Goal: Find specific page/section: Find specific page/section

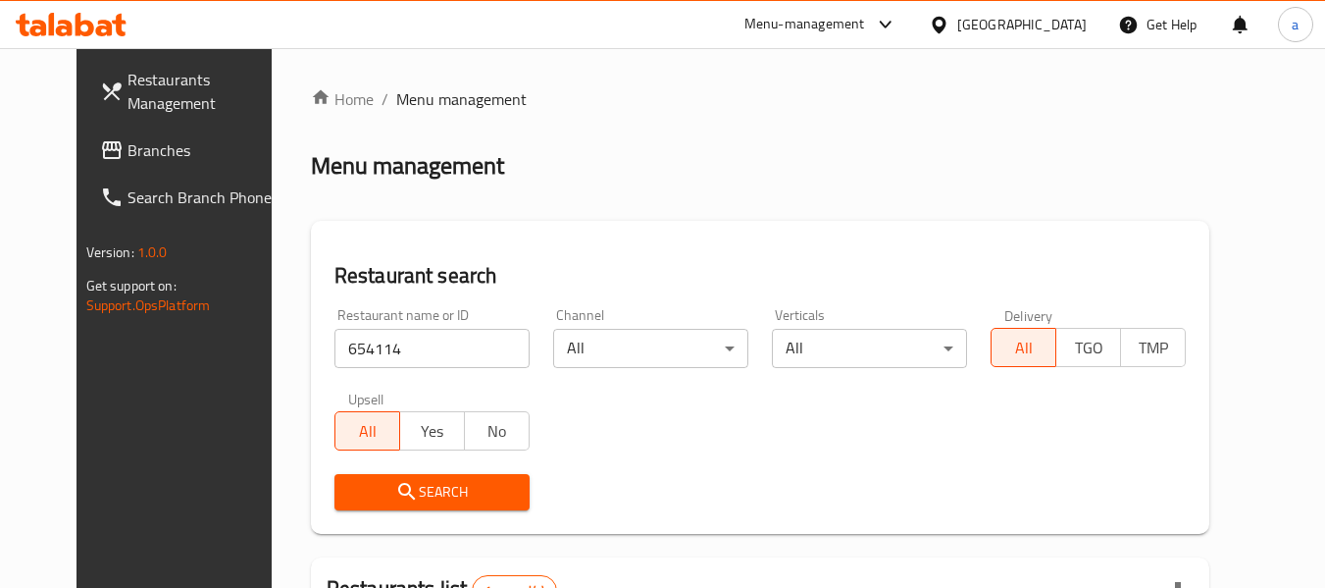
scroll to position [271, 0]
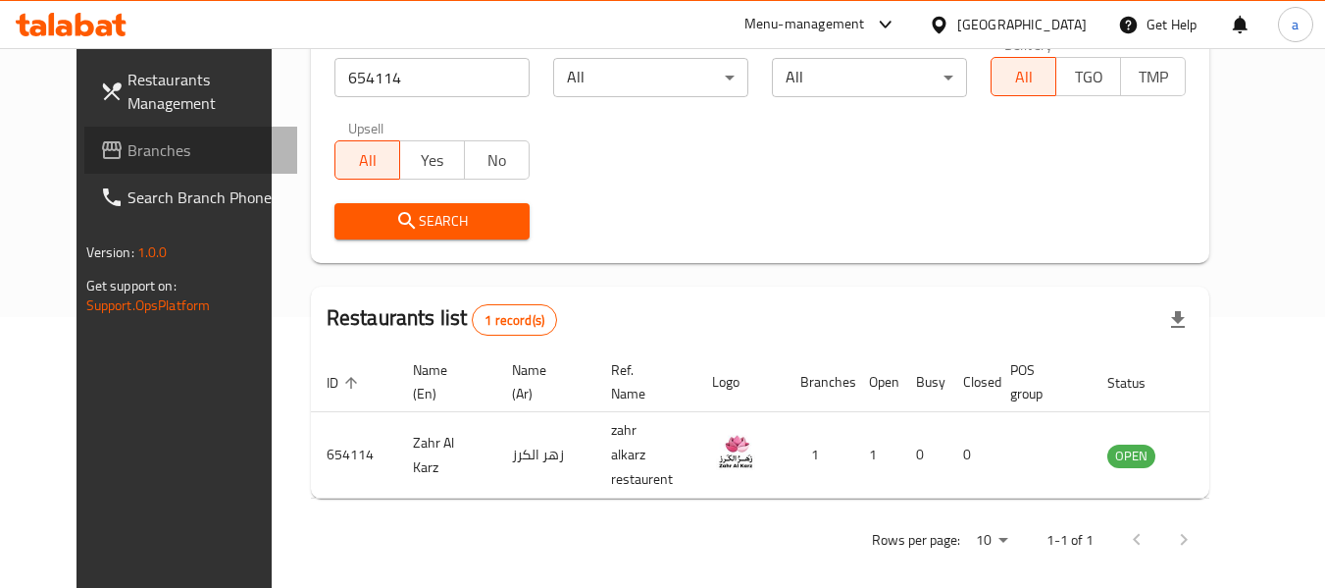
click at [128, 145] on span "Branches" at bounding box center [205, 150] width 155 height 24
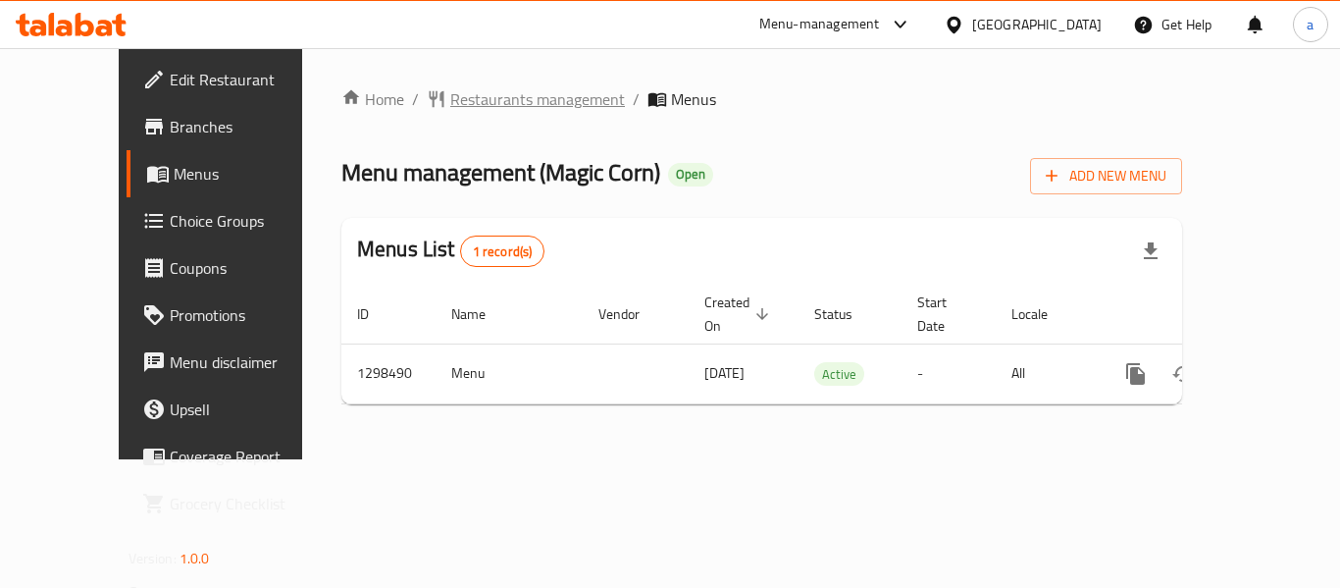
click at [456, 95] on span "Restaurants management" at bounding box center [537, 99] width 175 height 24
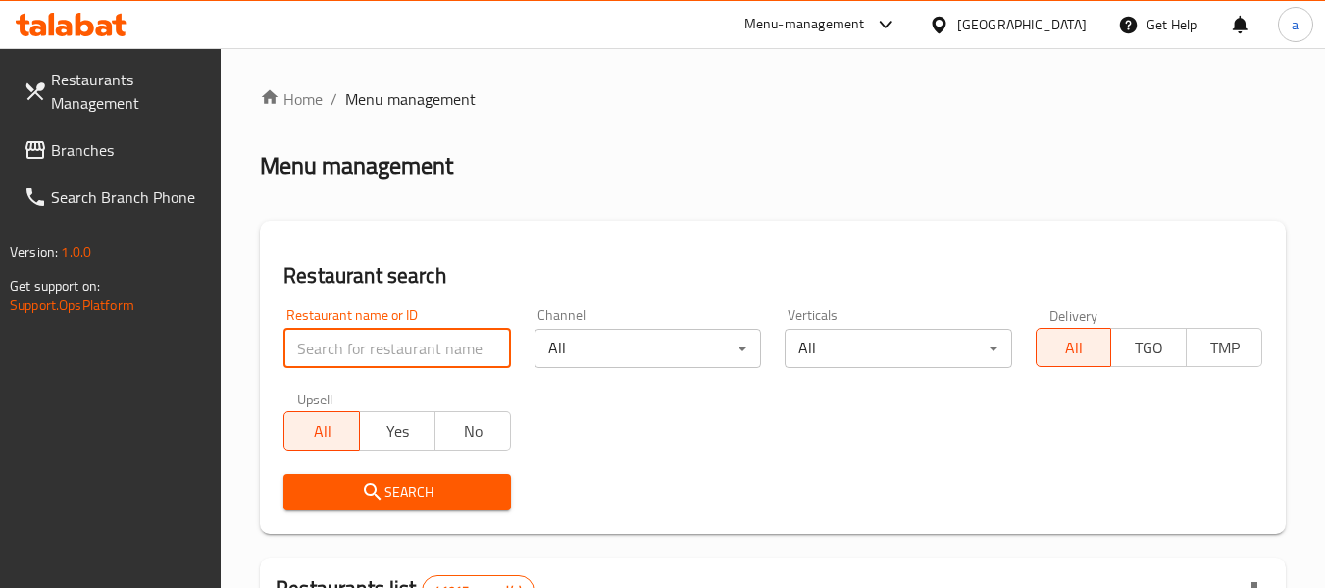
click at [467, 357] on input "search" at bounding box center [397, 348] width 227 height 39
paste input "700955"
type input "700955"
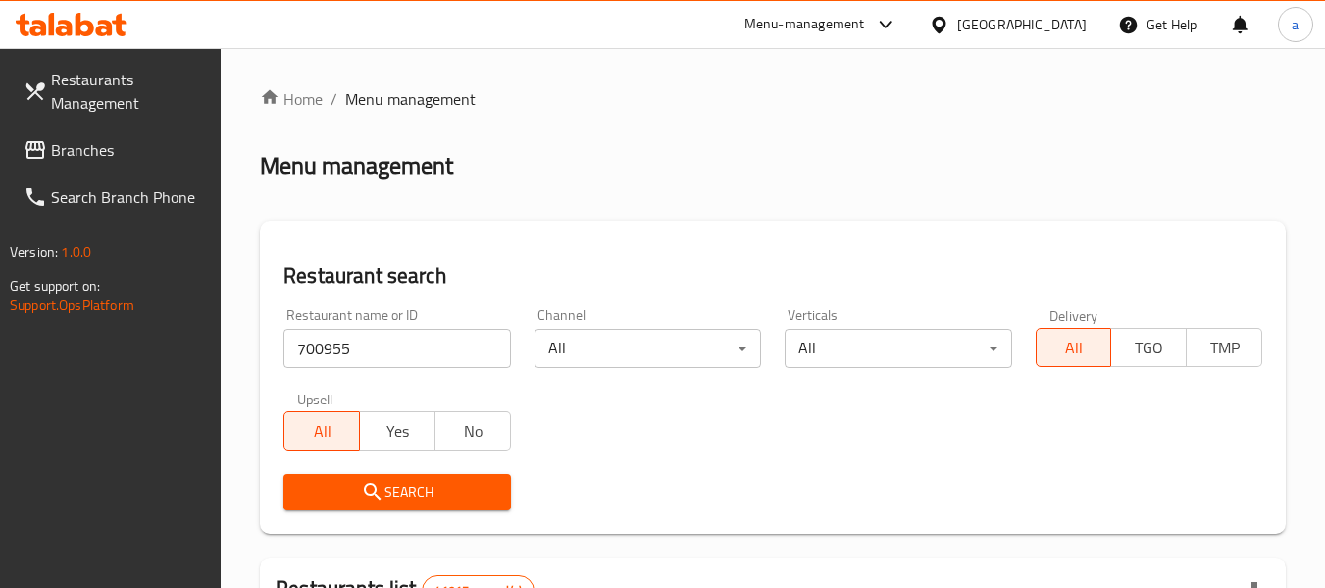
click at [438, 475] on button "Search" at bounding box center [397, 492] width 227 height 36
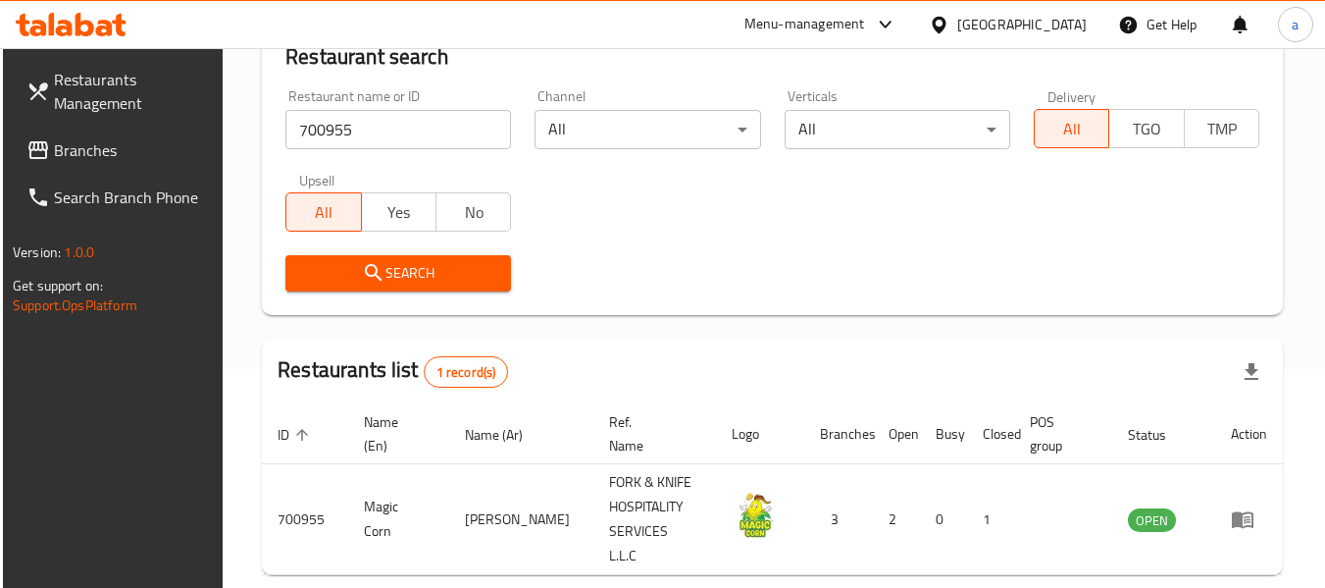
scroll to position [287, 0]
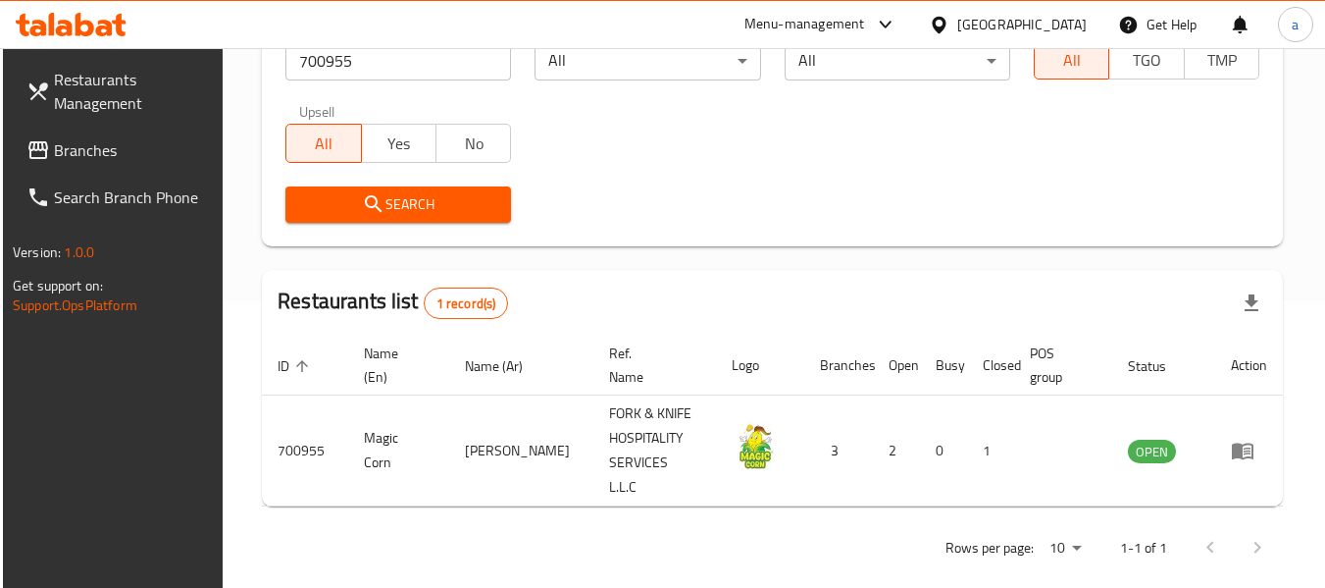
click at [1008, 26] on div "[GEOGRAPHIC_DATA]" at bounding box center [1021, 25] width 129 height 22
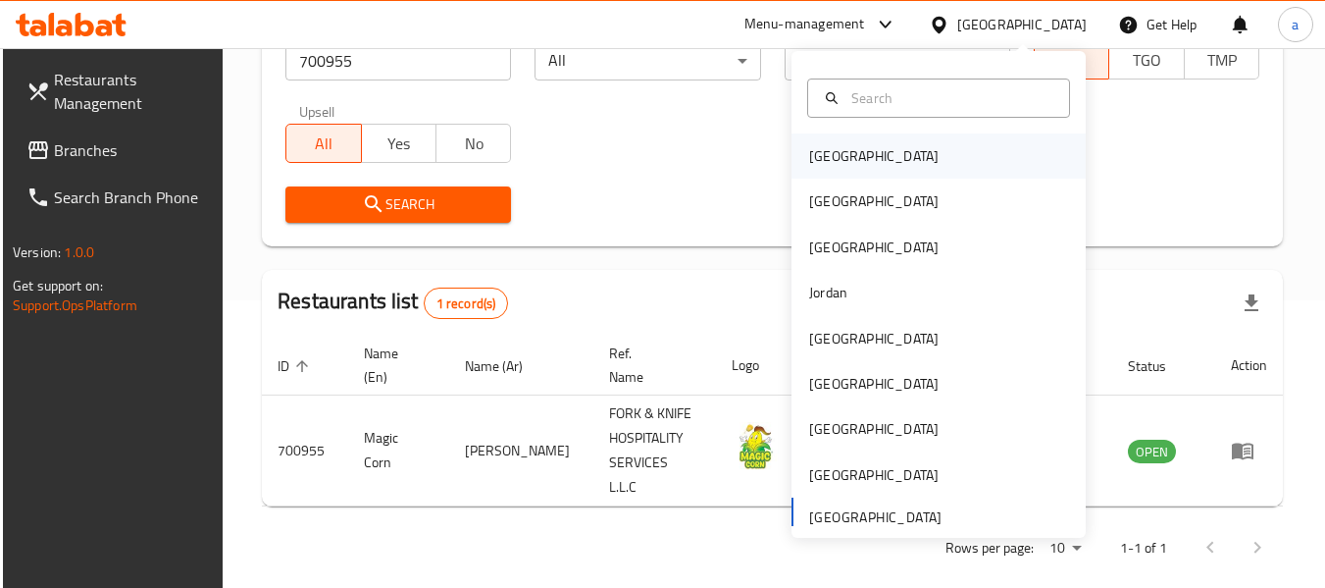
click at [933, 160] on div "[GEOGRAPHIC_DATA]" at bounding box center [939, 155] width 294 height 45
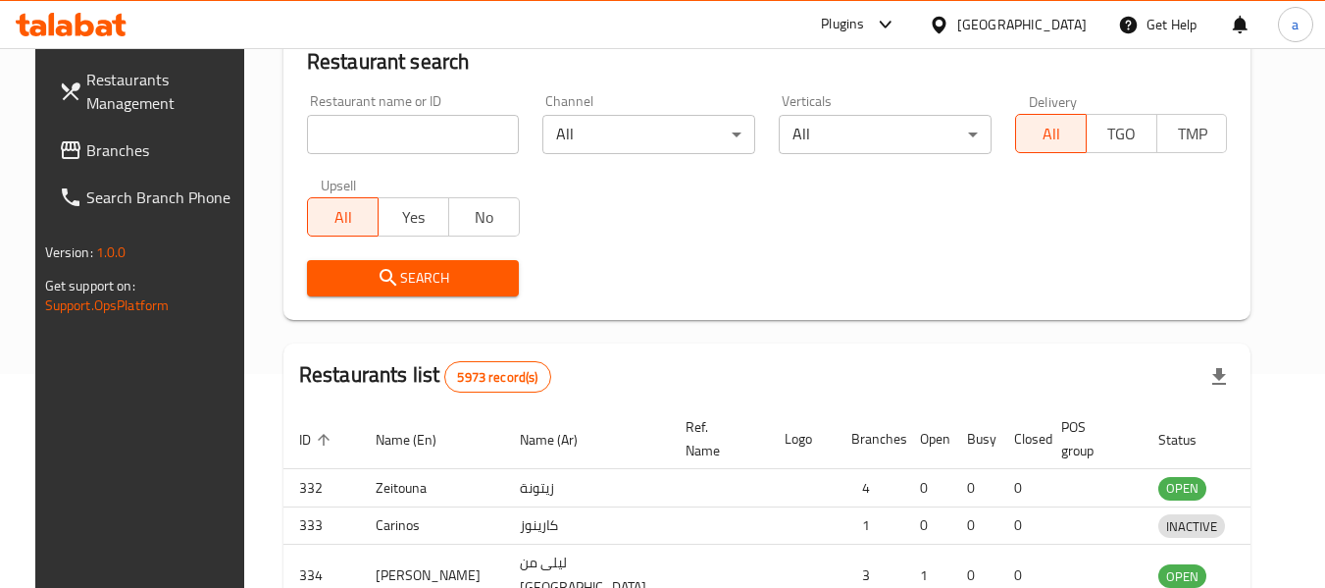
scroll to position [287, 0]
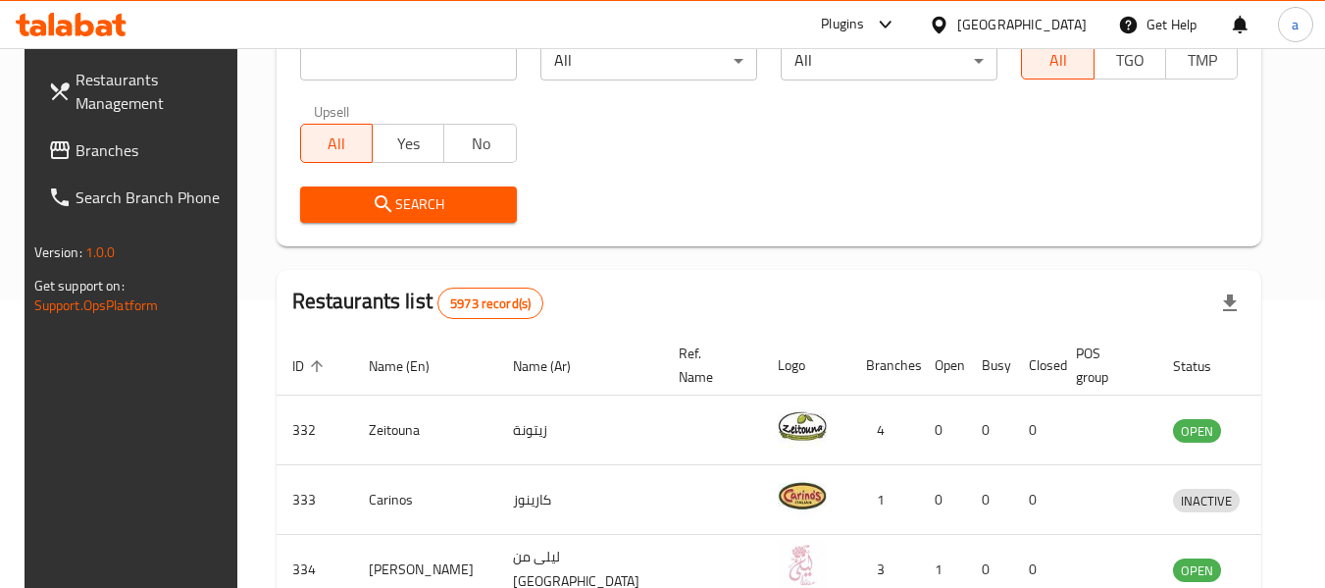
click at [120, 154] on span "Branches" at bounding box center [153, 150] width 155 height 24
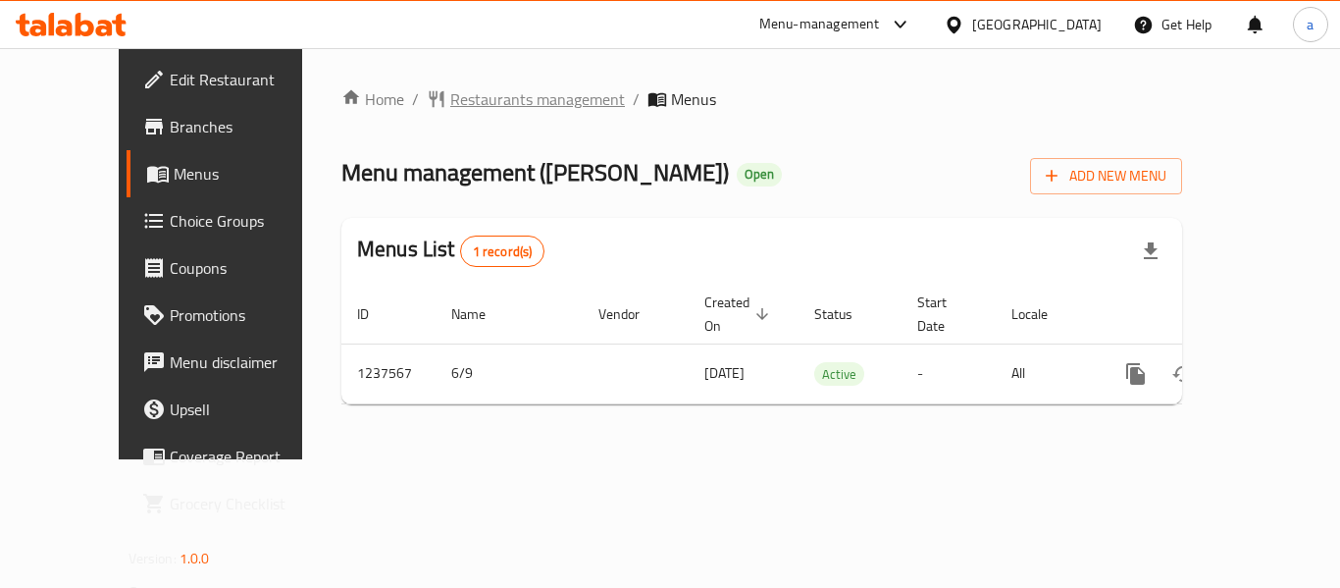
click at [450, 96] on span "Restaurants management" at bounding box center [537, 99] width 175 height 24
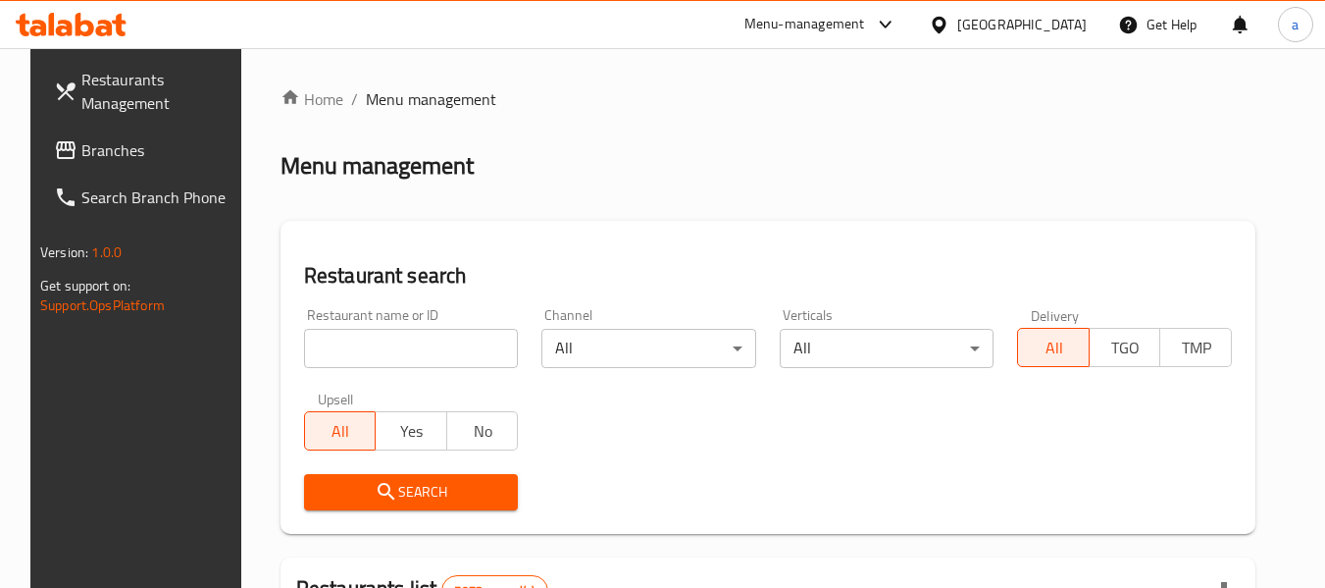
drag, startPoint x: 408, startPoint y: 359, endPoint x: 447, endPoint y: 395, distance: 53.5
click at [408, 359] on input "search" at bounding box center [411, 348] width 215 height 39
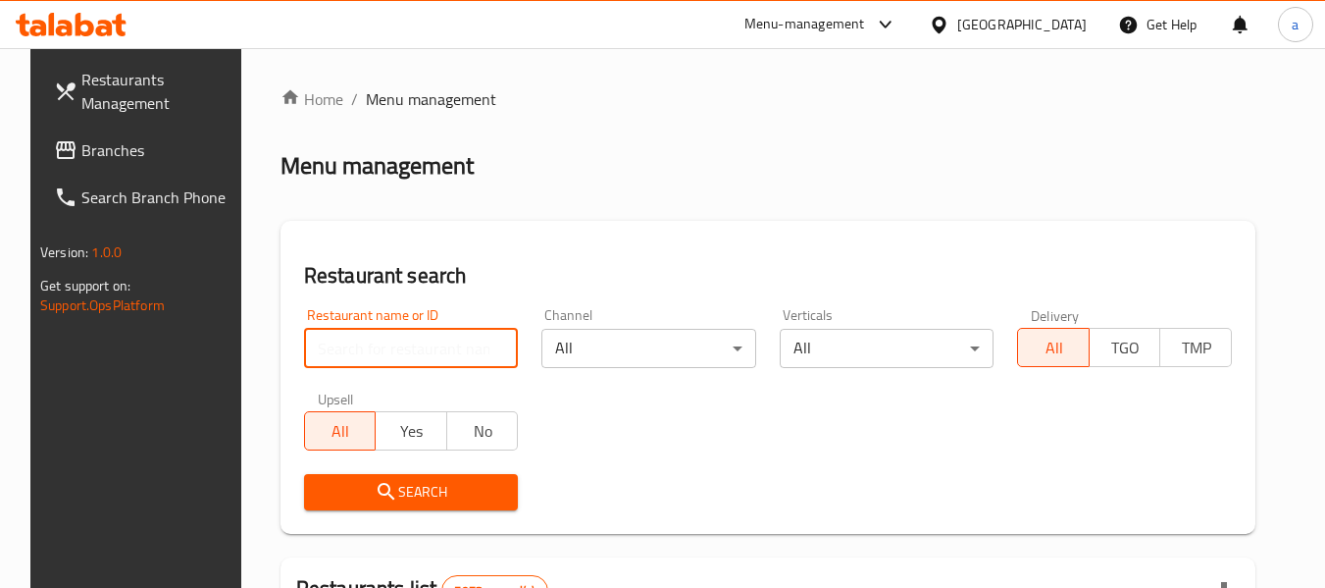
paste input "679419"
type input "679419"
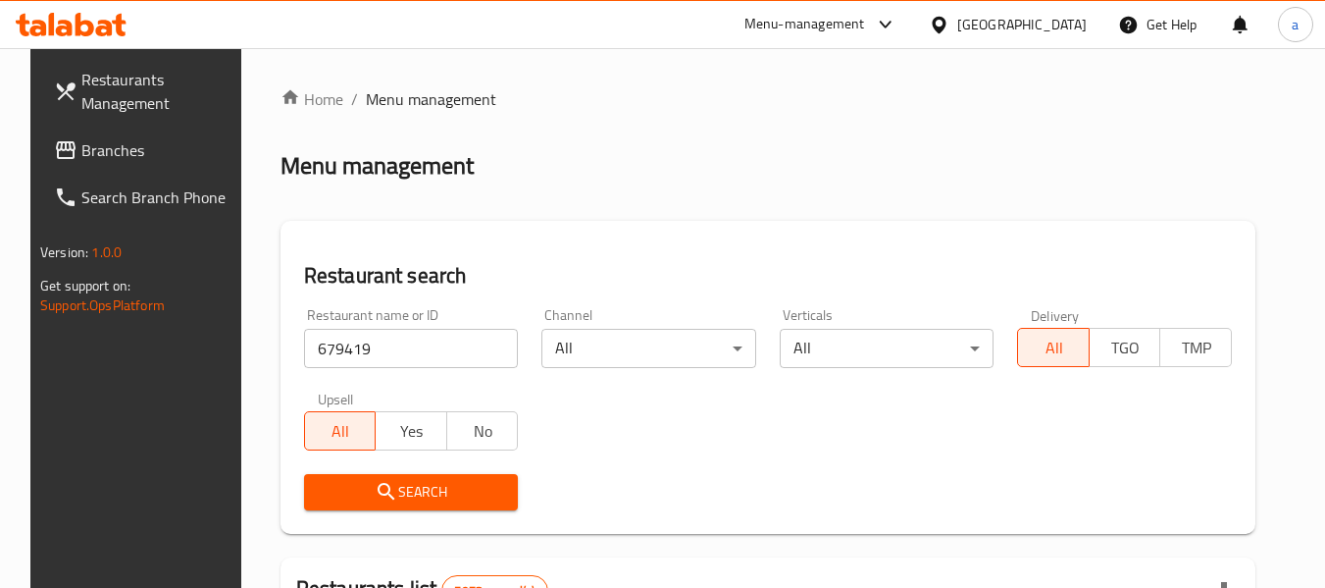
click at [466, 489] on span "Search" at bounding box center [411, 492] width 183 height 25
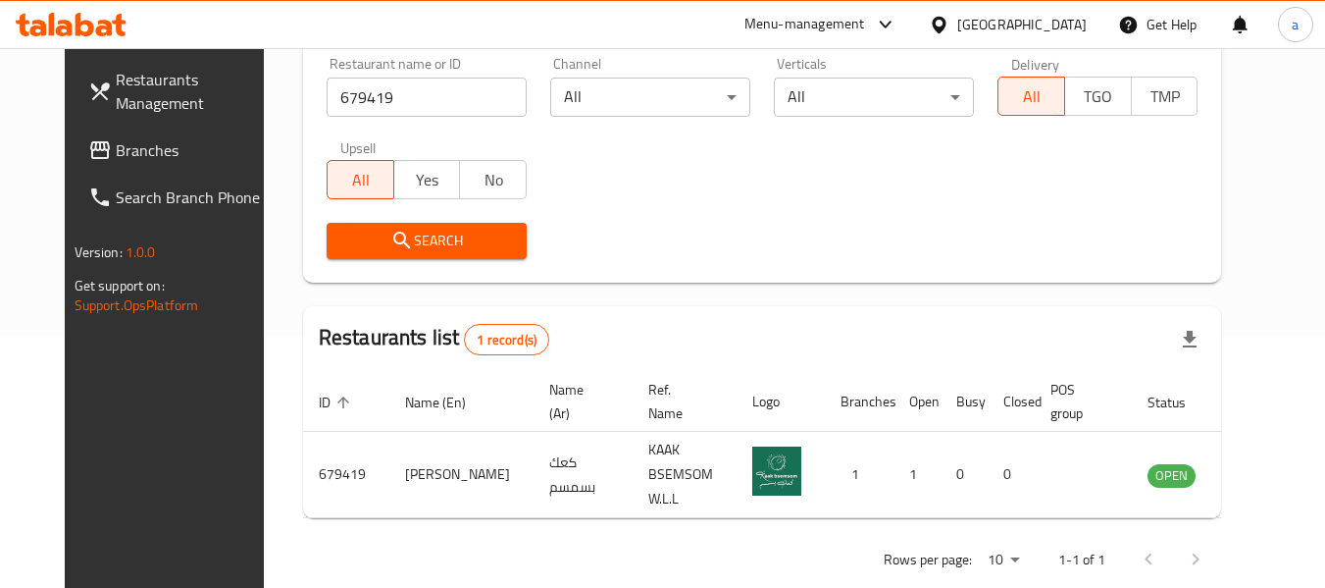
scroll to position [271, 0]
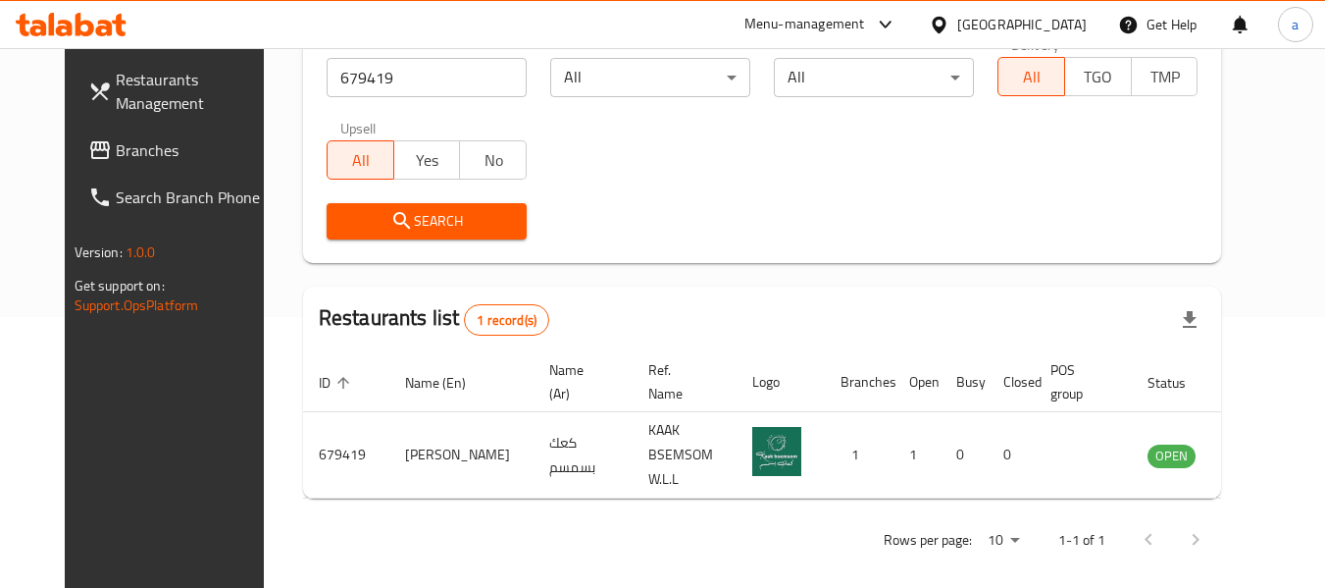
click at [1048, 14] on div "[GEOGRAPHIC_DATA]" at bounding box center [1021, 25] width 129 height 22
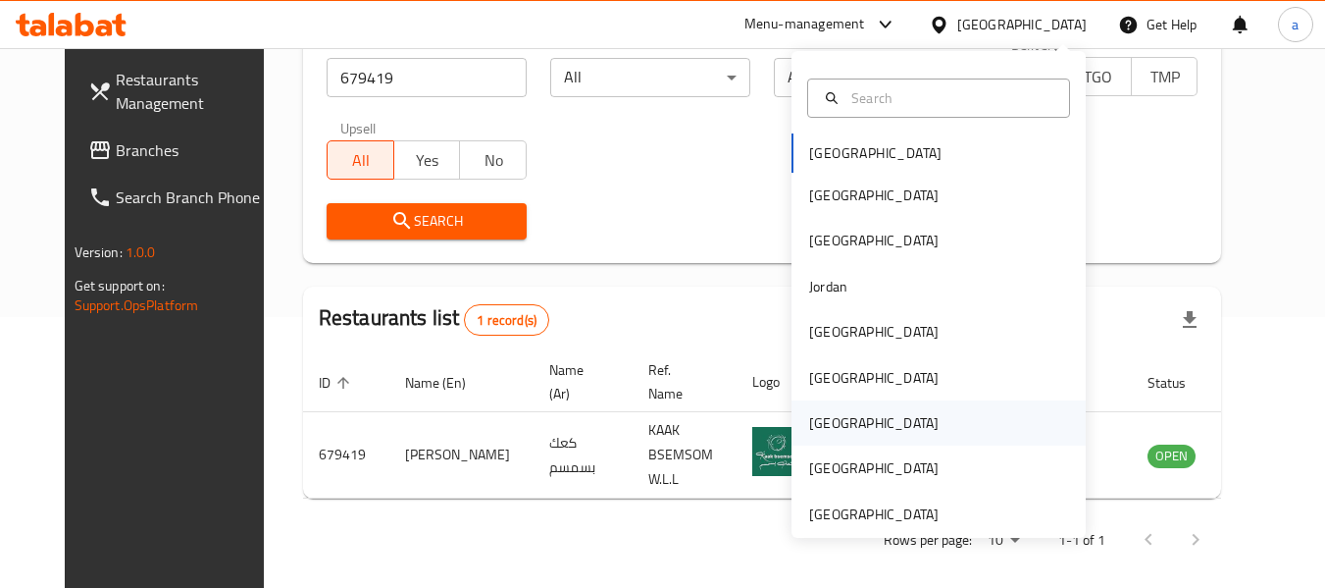
click at [846, 425] on div "[GEOGRAPHIC_DATA]" at bounding box center [939, 422] width 294 height 45
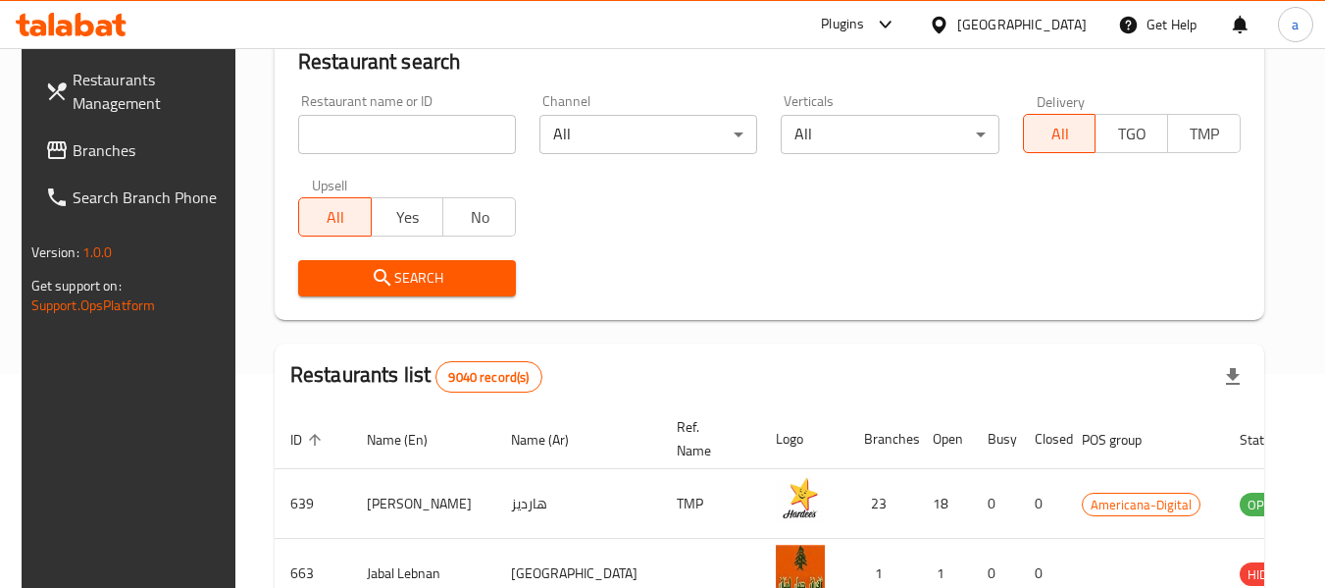
scroll to position [271, 0]
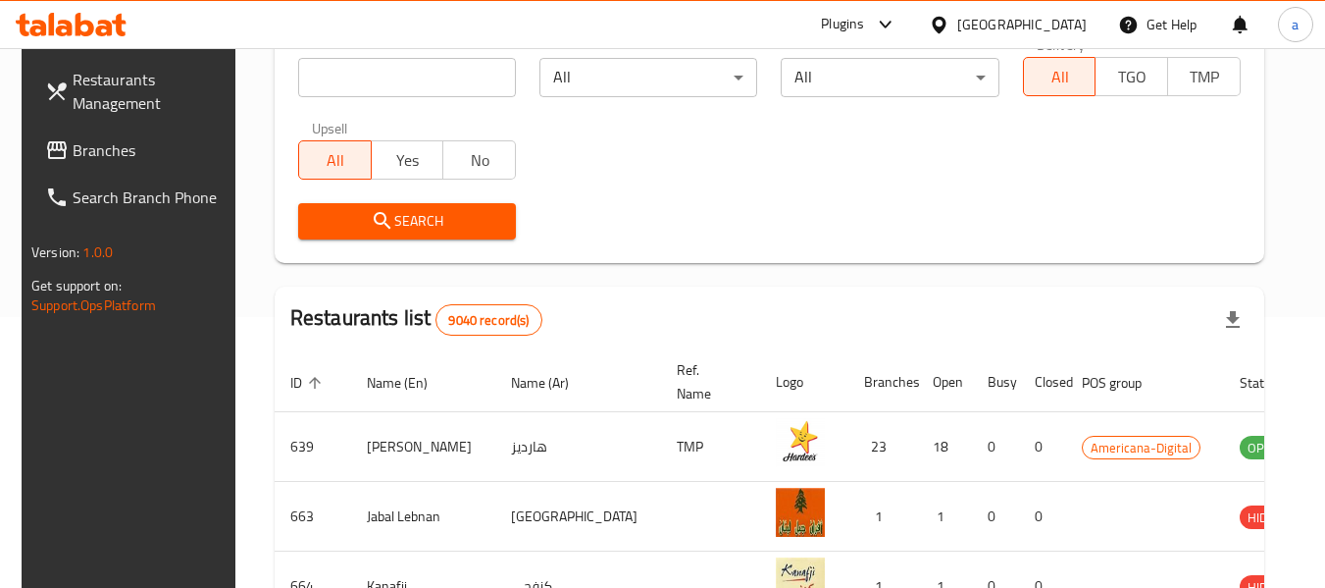
click at [142, 153] on span "Branches" at bounding box center [150, 150] width 155 height 24
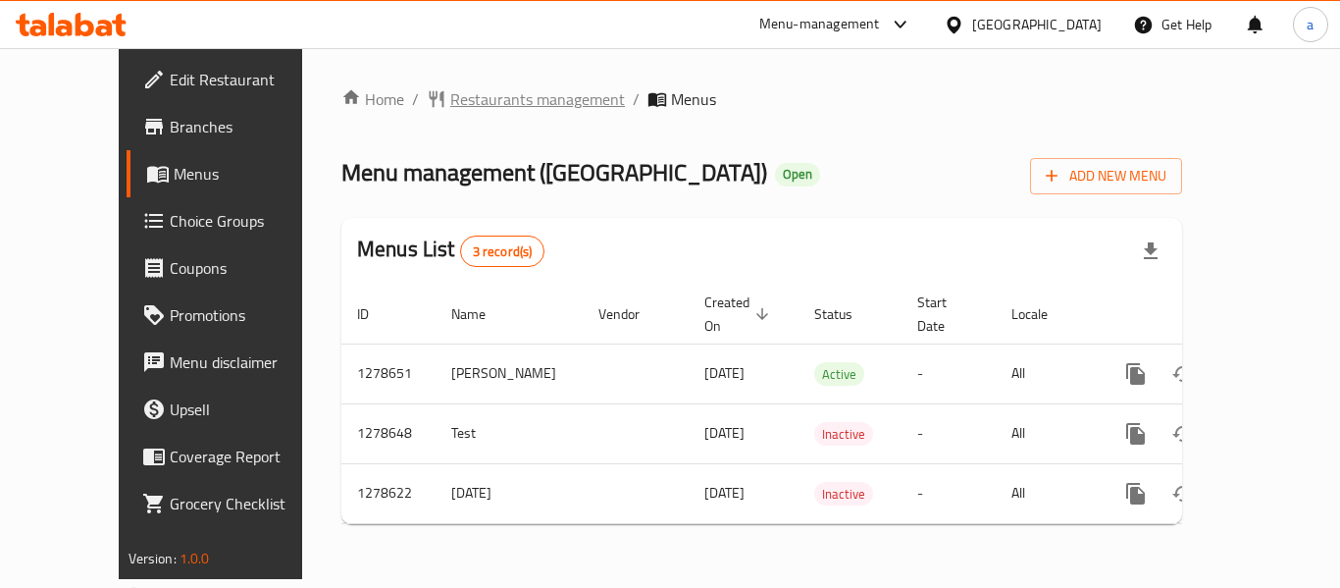
click at [473, 100] on span "Restaurants management" at bounding box center [537, 99] width 175 height 24
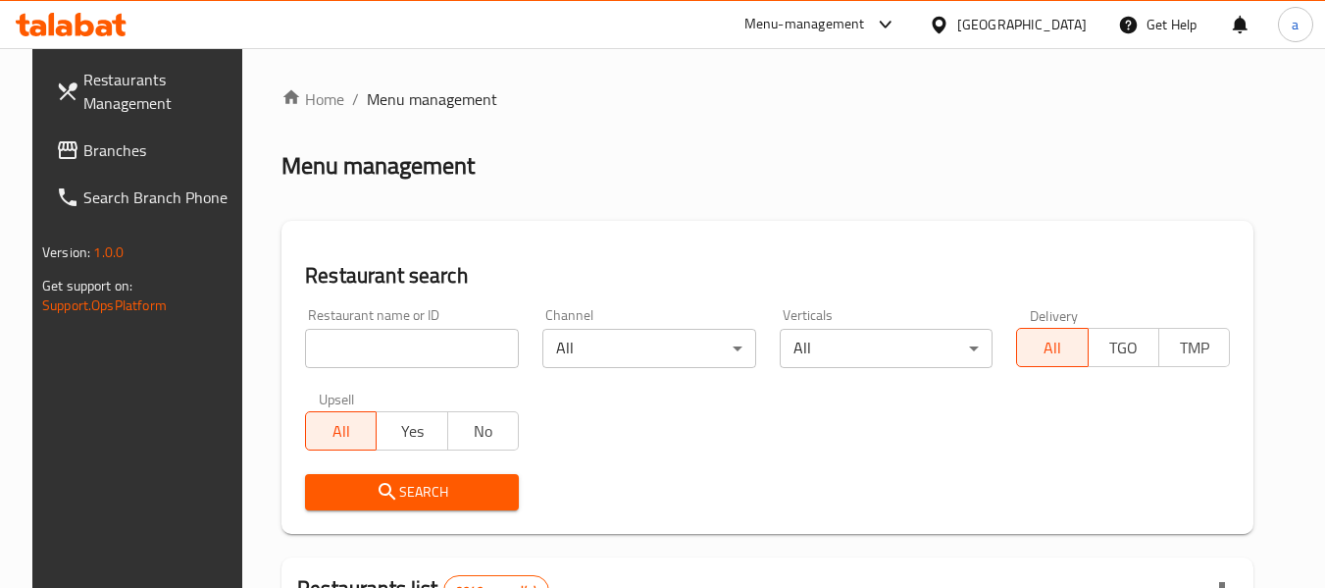
click at [430, 351] on input "search" at bounding box center [412, 348] width 214 height 39
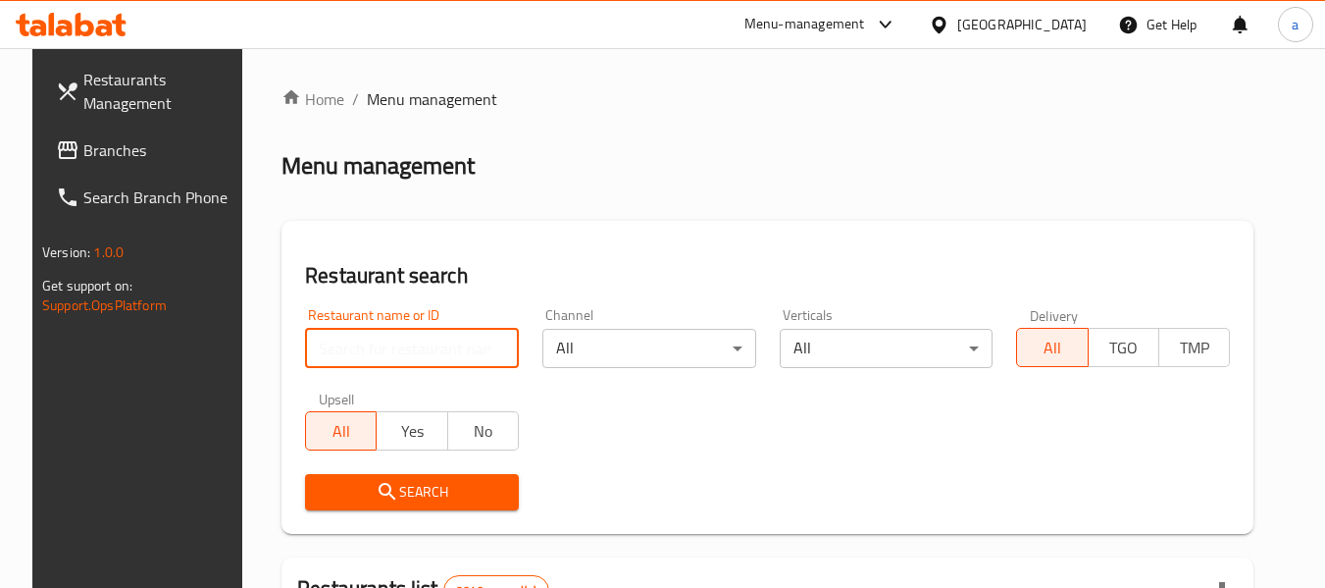
paste input "692976"
type input "692976"
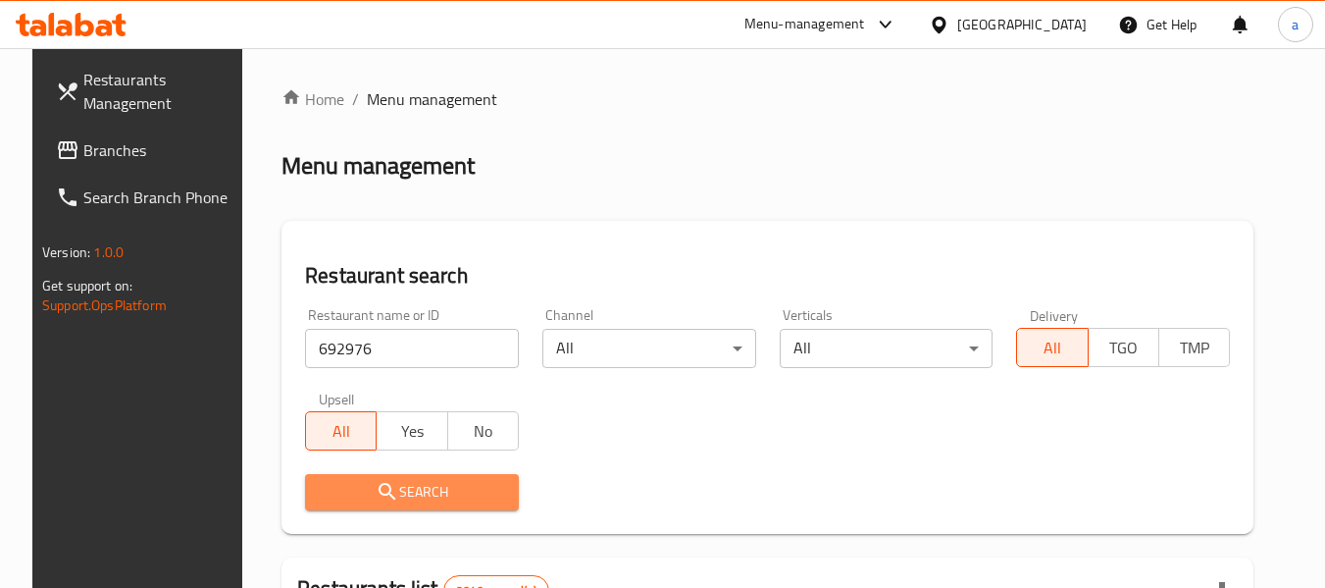
click at [449, 486] on span "Search" at bounding box center [412, 492] width 182 height 25
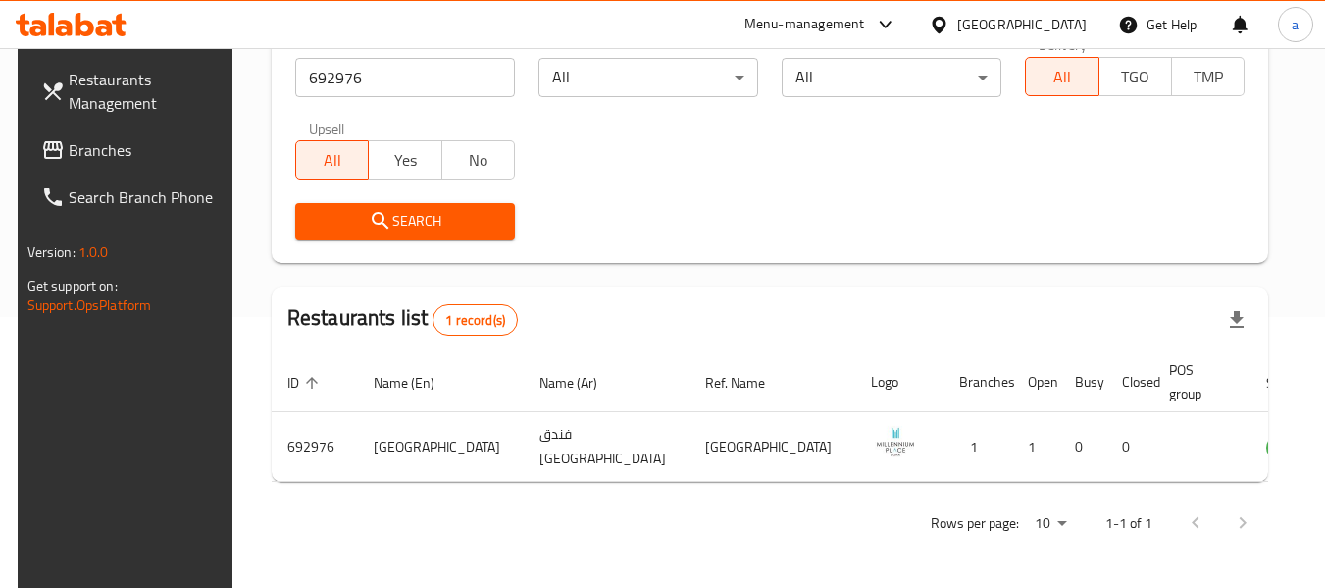
scroll to position [287, 0]
